Goal: Navigation & Orientation: Find specific page/section

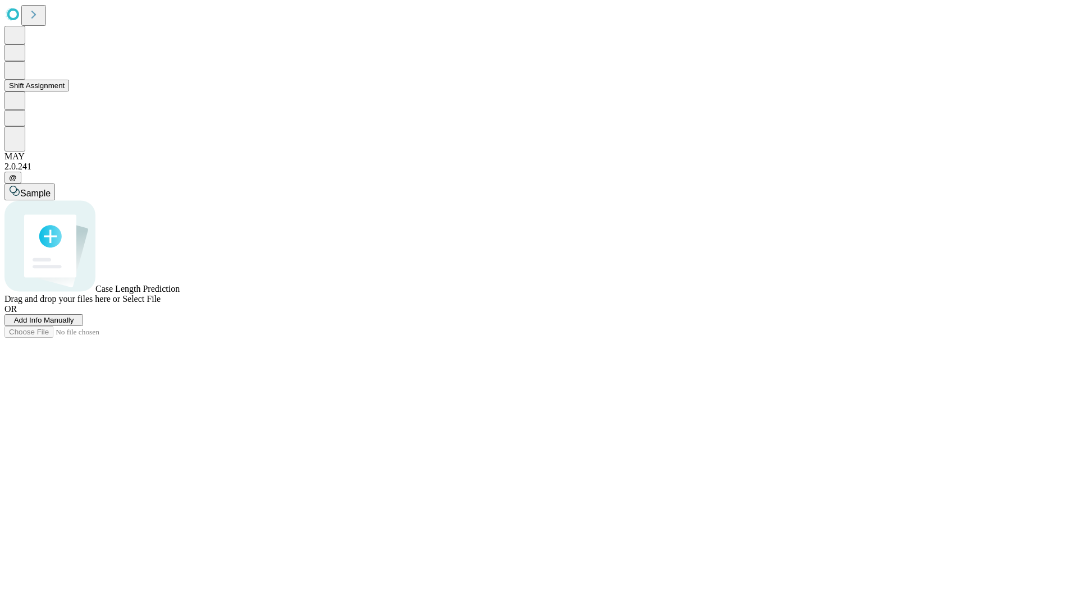
click at [69, 92] on button "Shift Assignment" at bounding box center [36, 86] width 65 height 12
